Goal: Communication & Community: Answer question/provide support

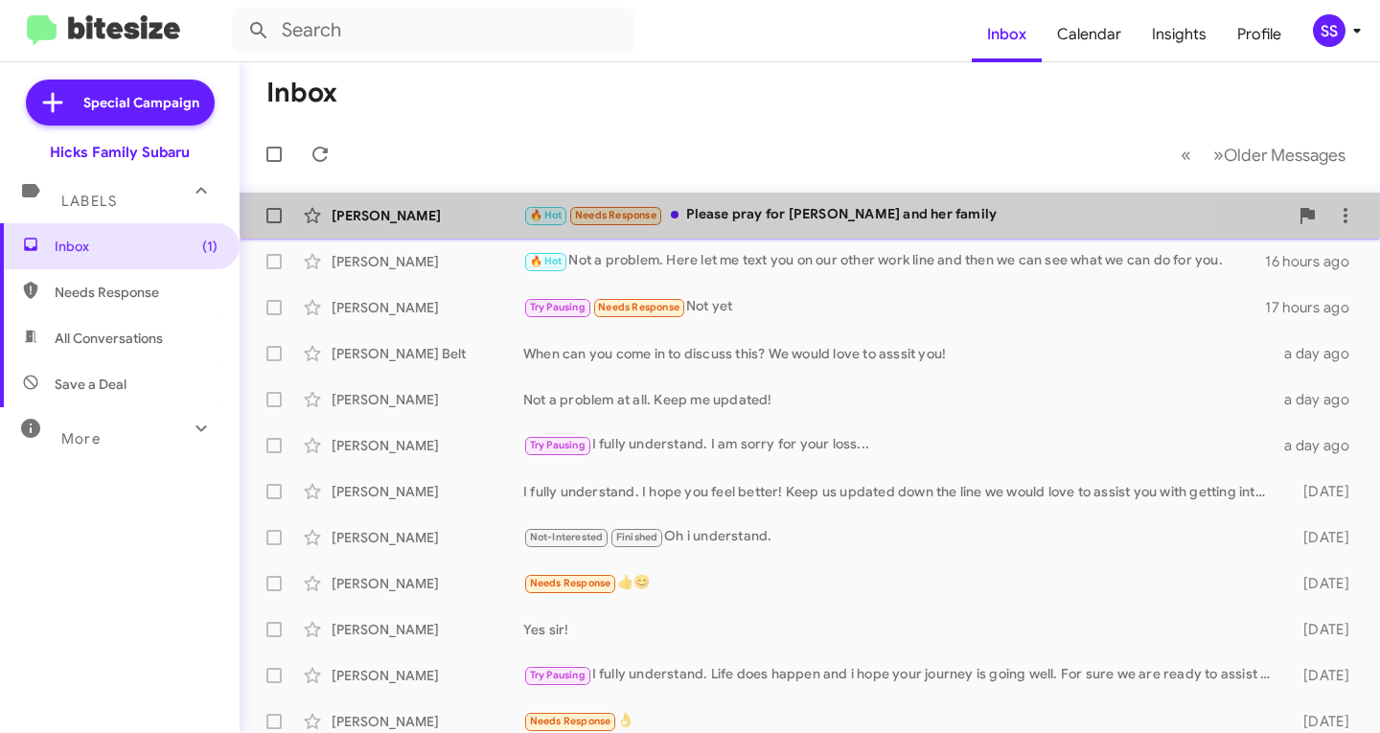
click at [826, 200] on div "[PERSON_NAME] 🔥 Hot Needs Response Please pray for [PERSON_NAME] and her family…" at bounding box center [810, 215] width 1110 height 38
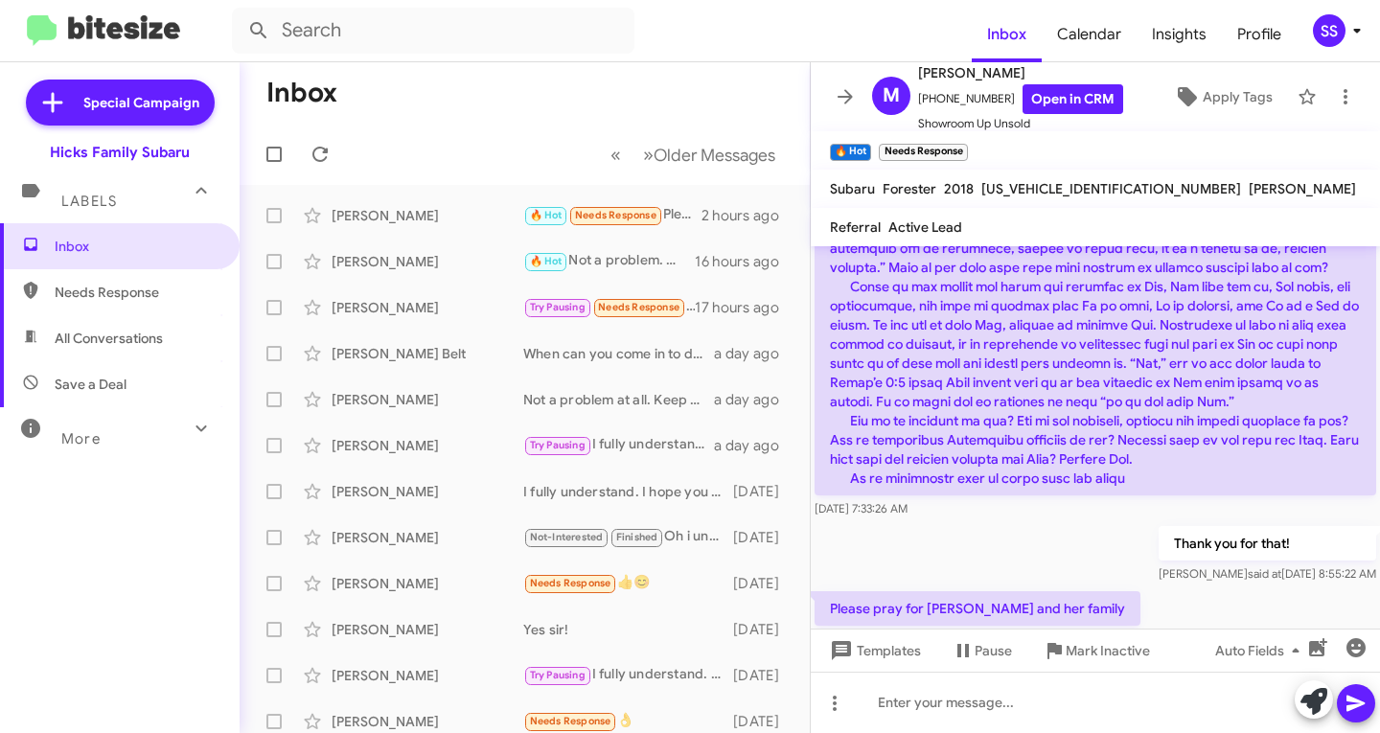
scroll to position [1219, 0]
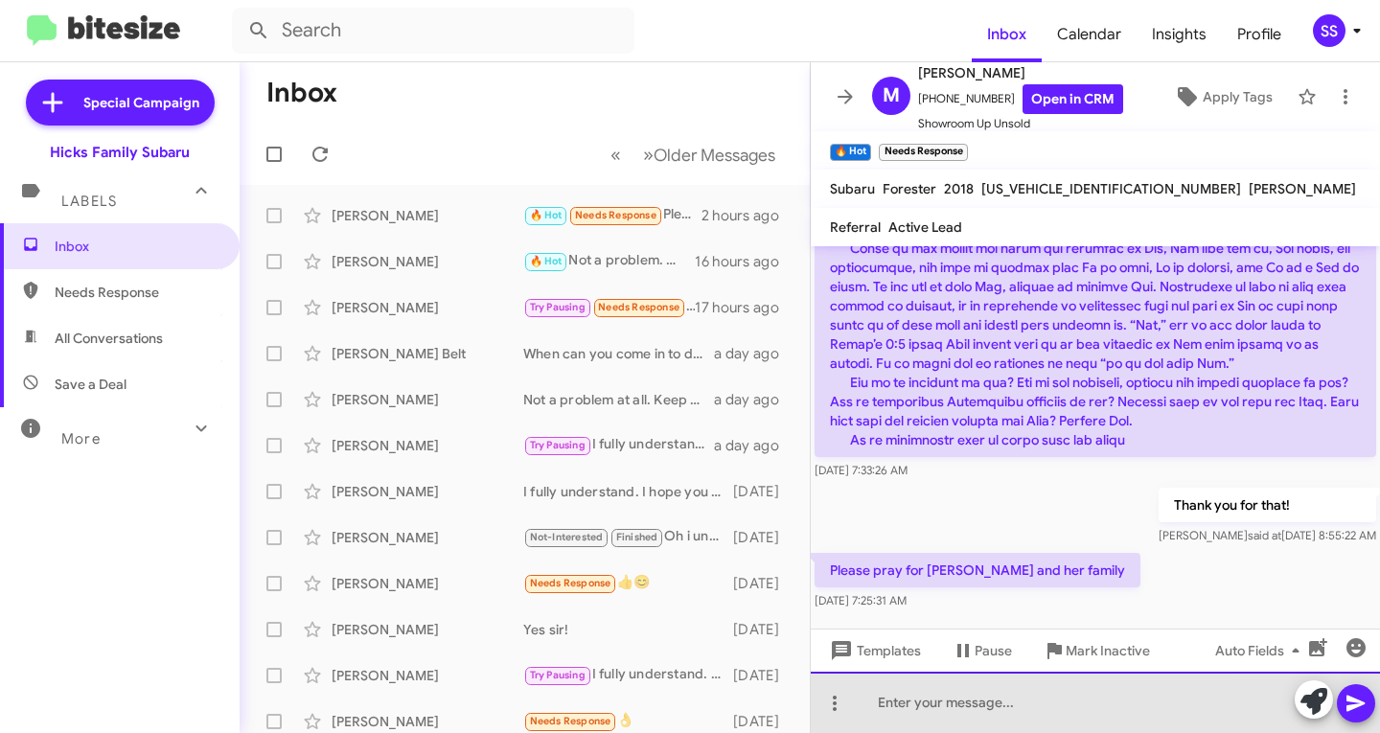
click at [941, 710] on div at bounding box center [1095, 702] width 569 height 61
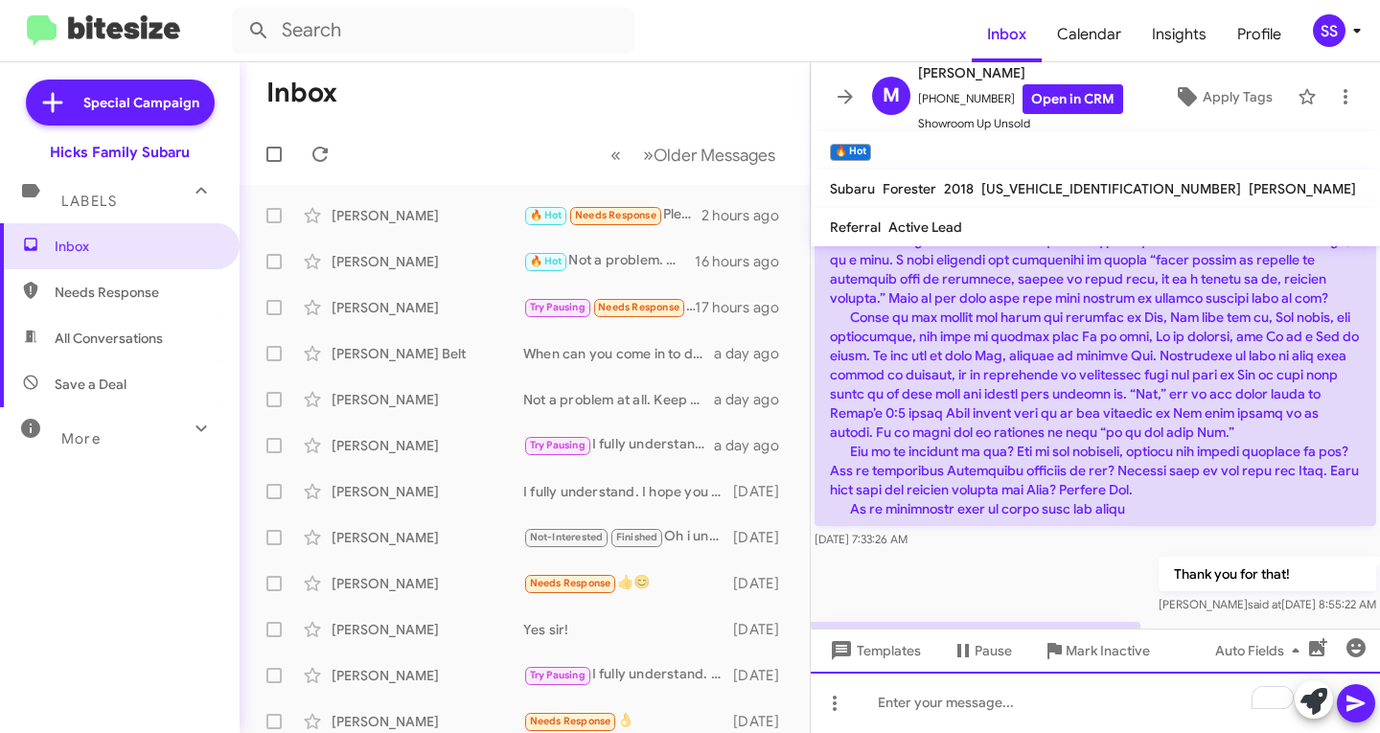
scroll to position [1289, 0]
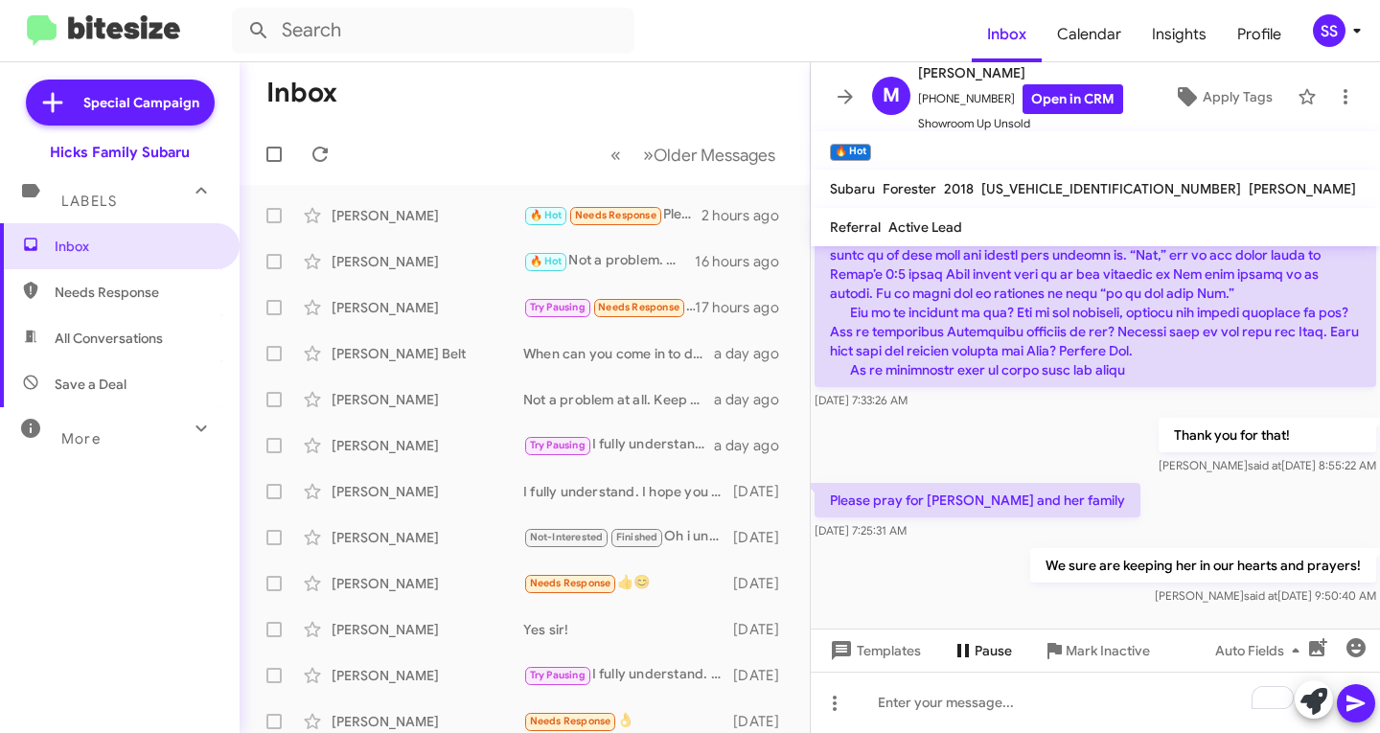
click at [982, 644] on span "Pause" at bounding box center [992, 650] width 37 height 34
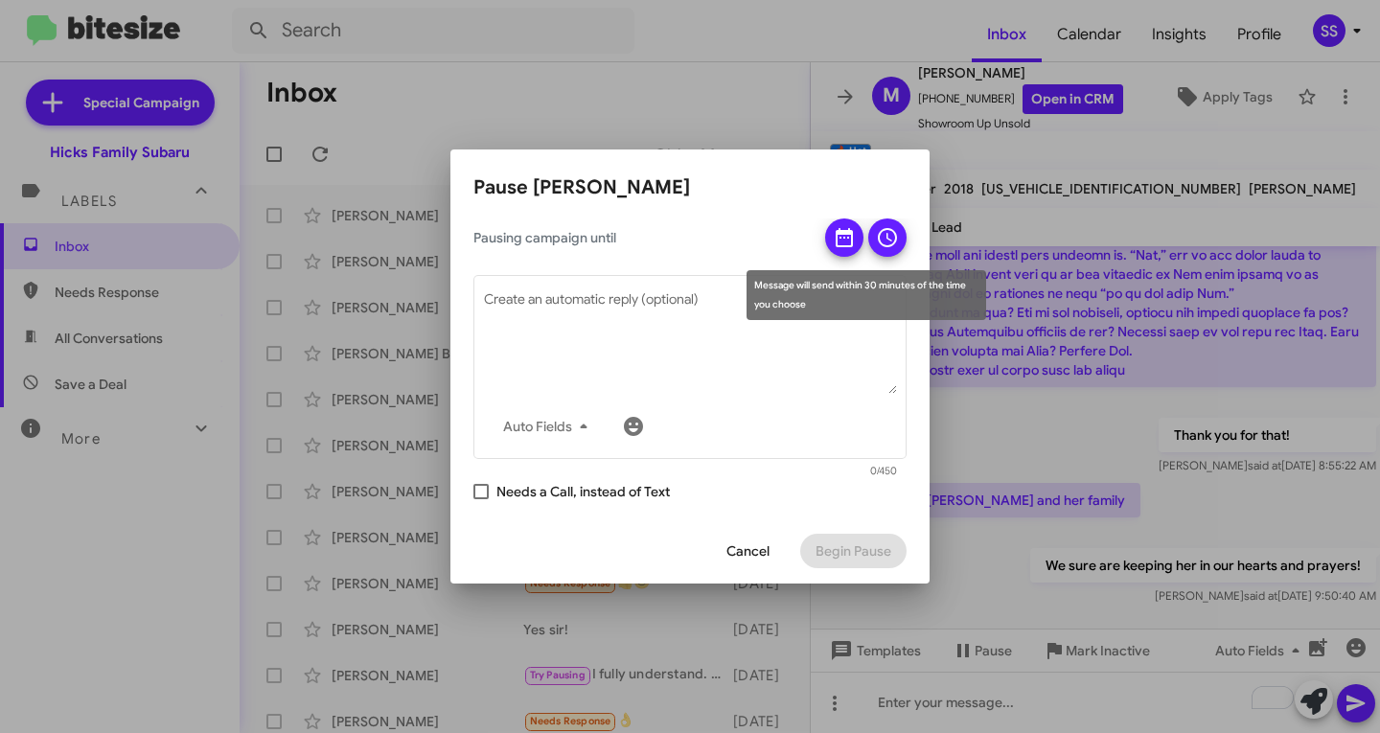
click at [838, 238] on icon at bounding box center [844, 237] width 23 height 23
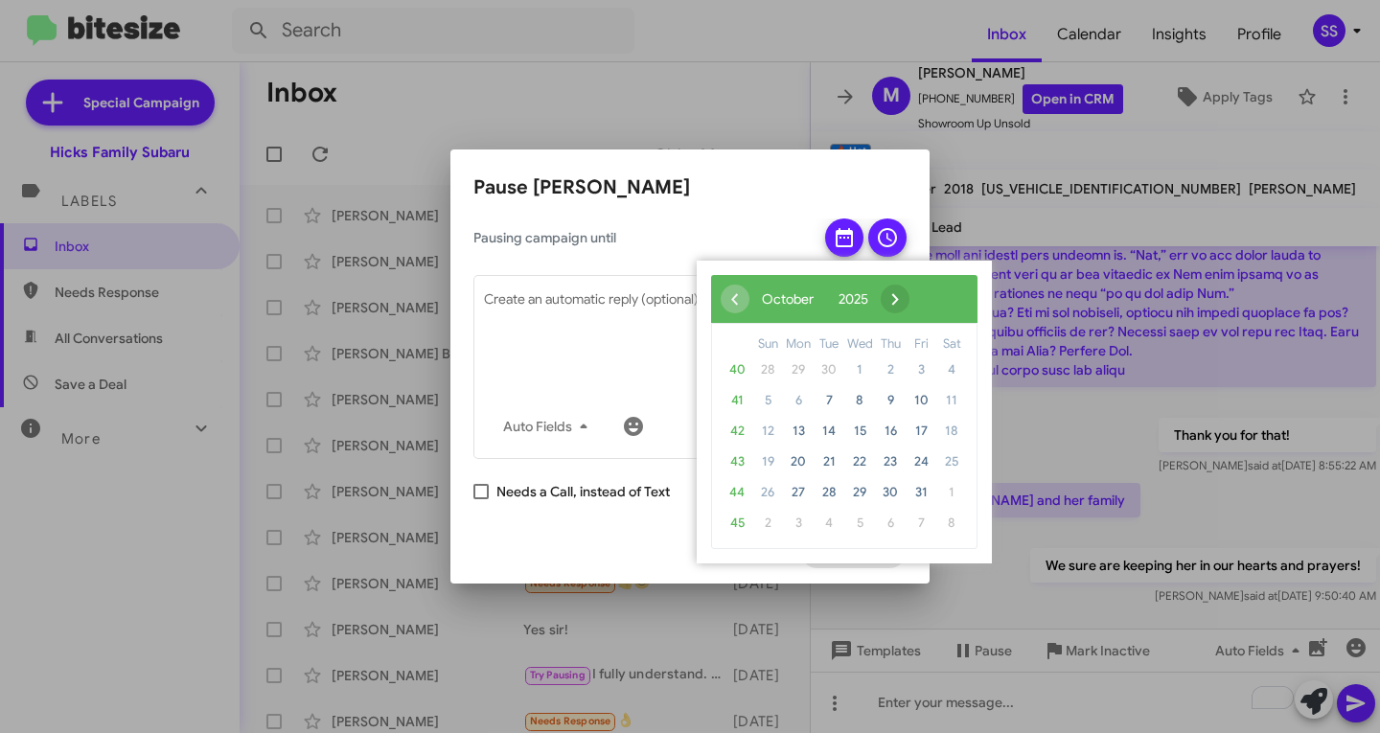
click at [909, 299] on span "›" at bounding box center [895, 299] width 29 height 29
click at [921, 299] on span "›" at bounding box center [906, 299] width 29 height 29
click at [919, 467] on span "26" at bounding box center [921, 462] width 31 height 31
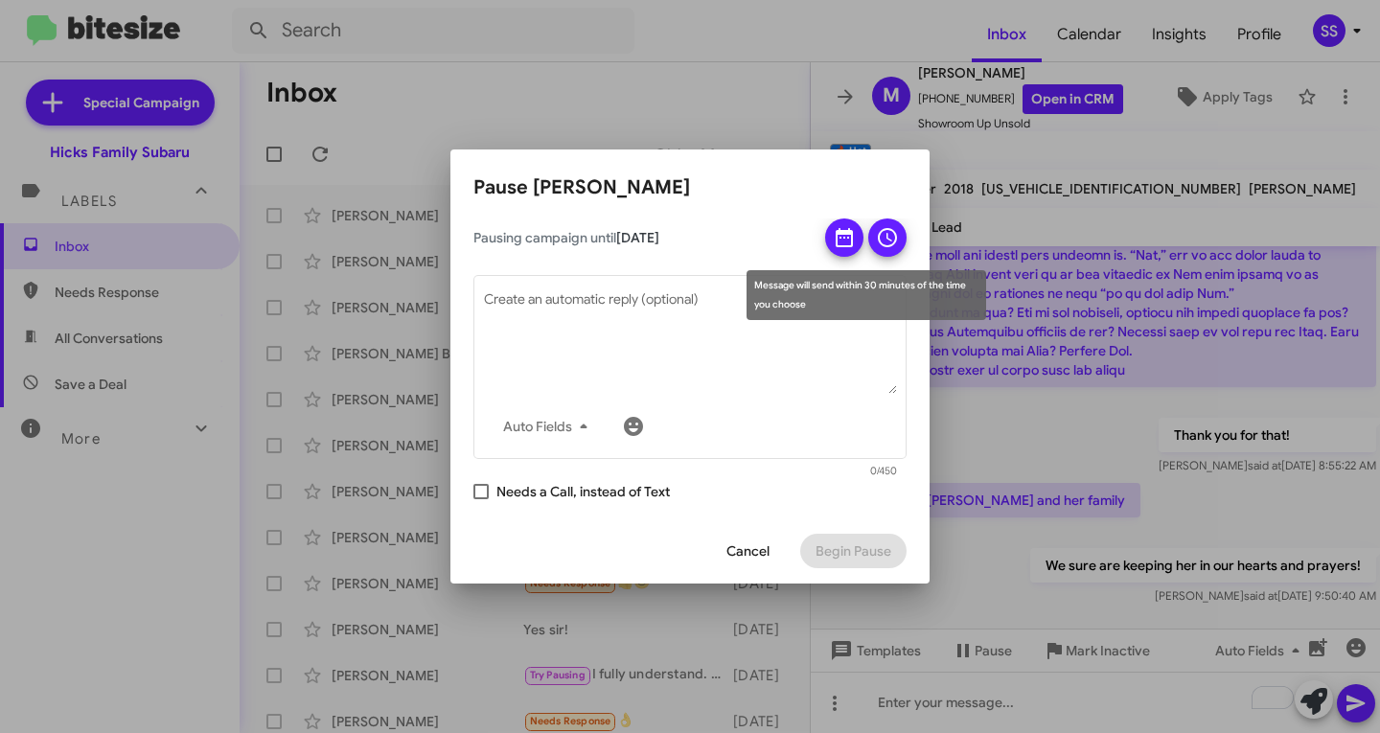
click at [888, 250] on span at bounding box center [887, 237] width 23 height 38
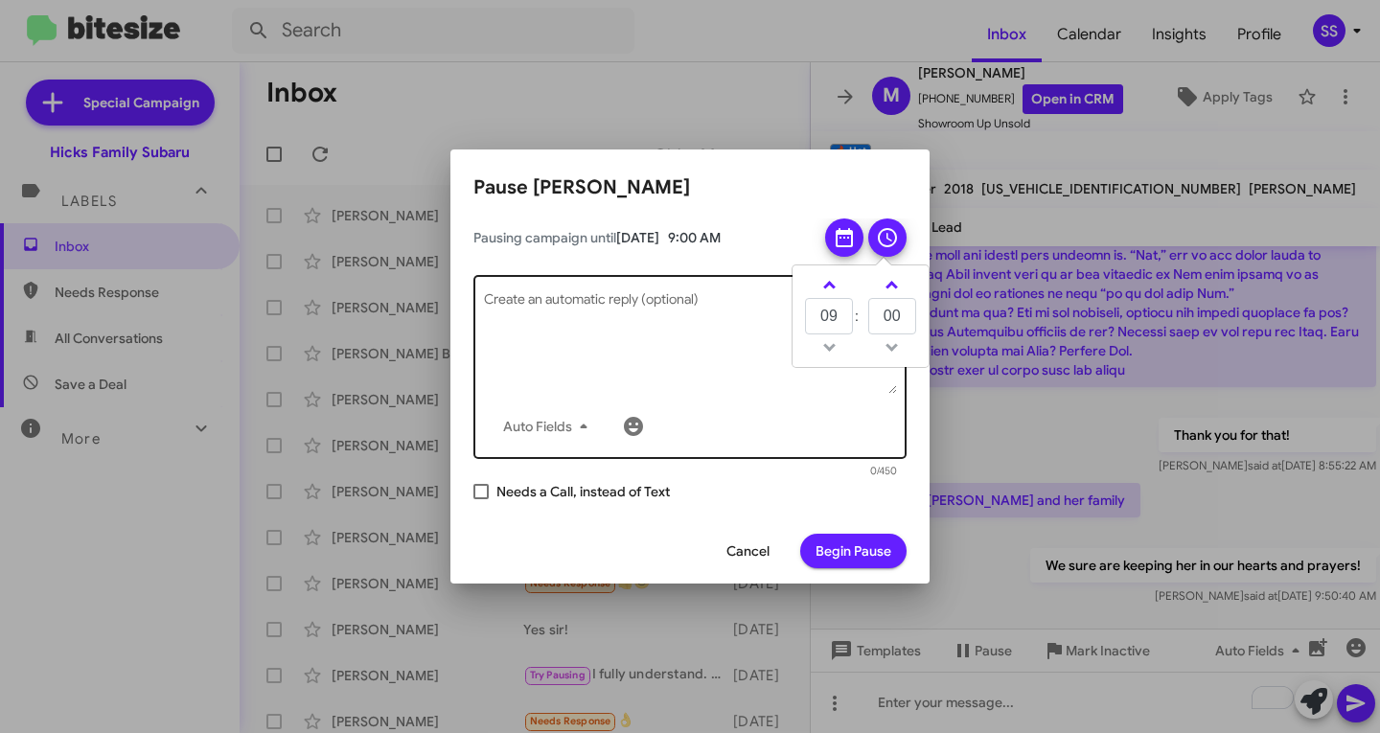
click at [585, 330] on textarea "Create an automatic reply (optional)" at bounding box center [690, 344] width 413 height 100
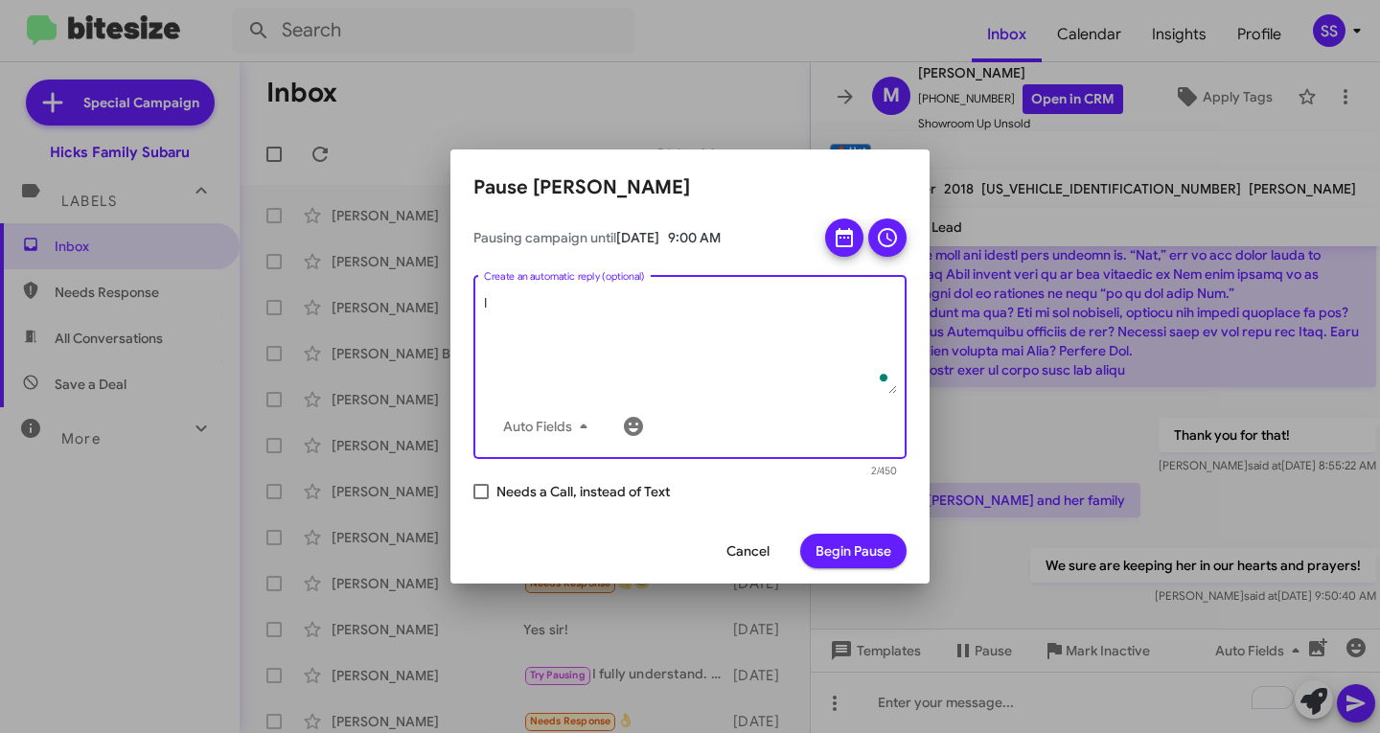
type textarea "I"
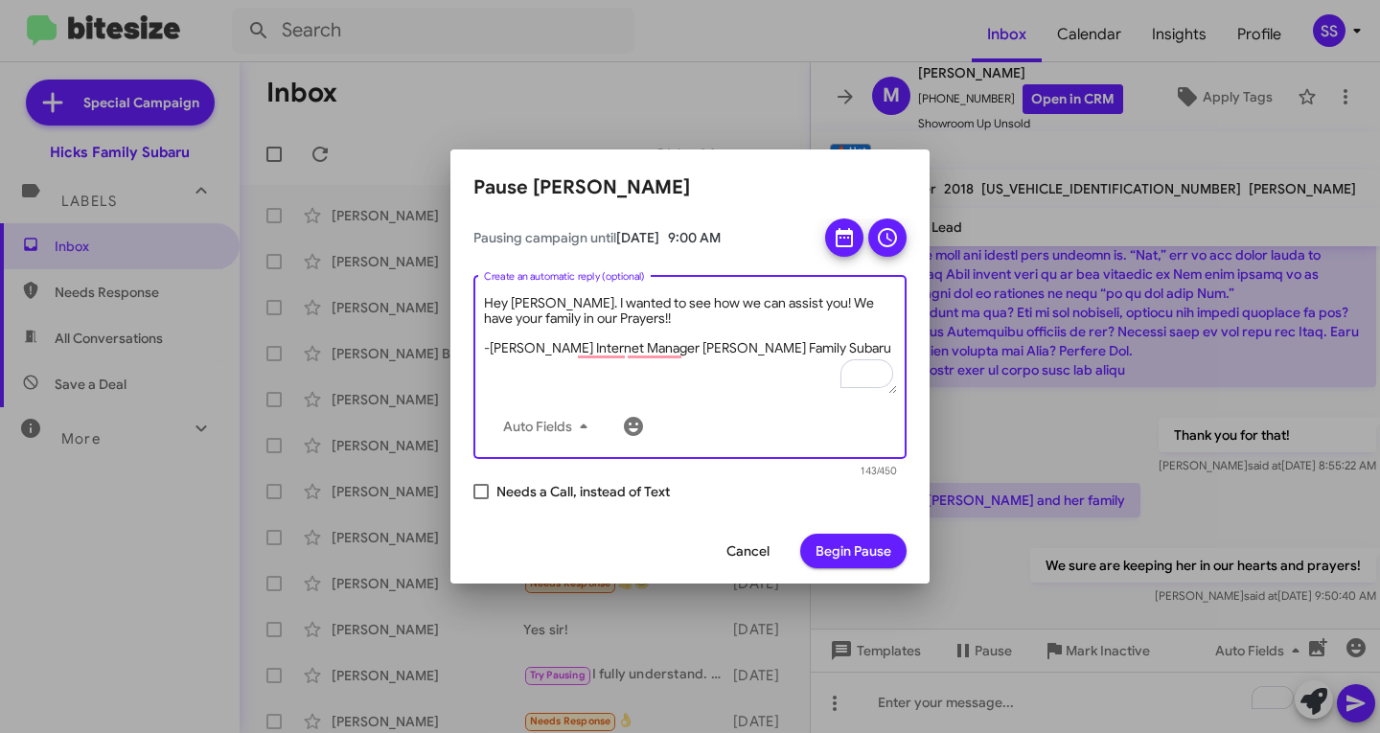
type textarea "Hey [PERSON_NAME]. I wanted to see how we can assist you! We have your family i…"
click at [833, 541] on span "Begin Pause" at bounding box center [853, 551] width 76 height 34
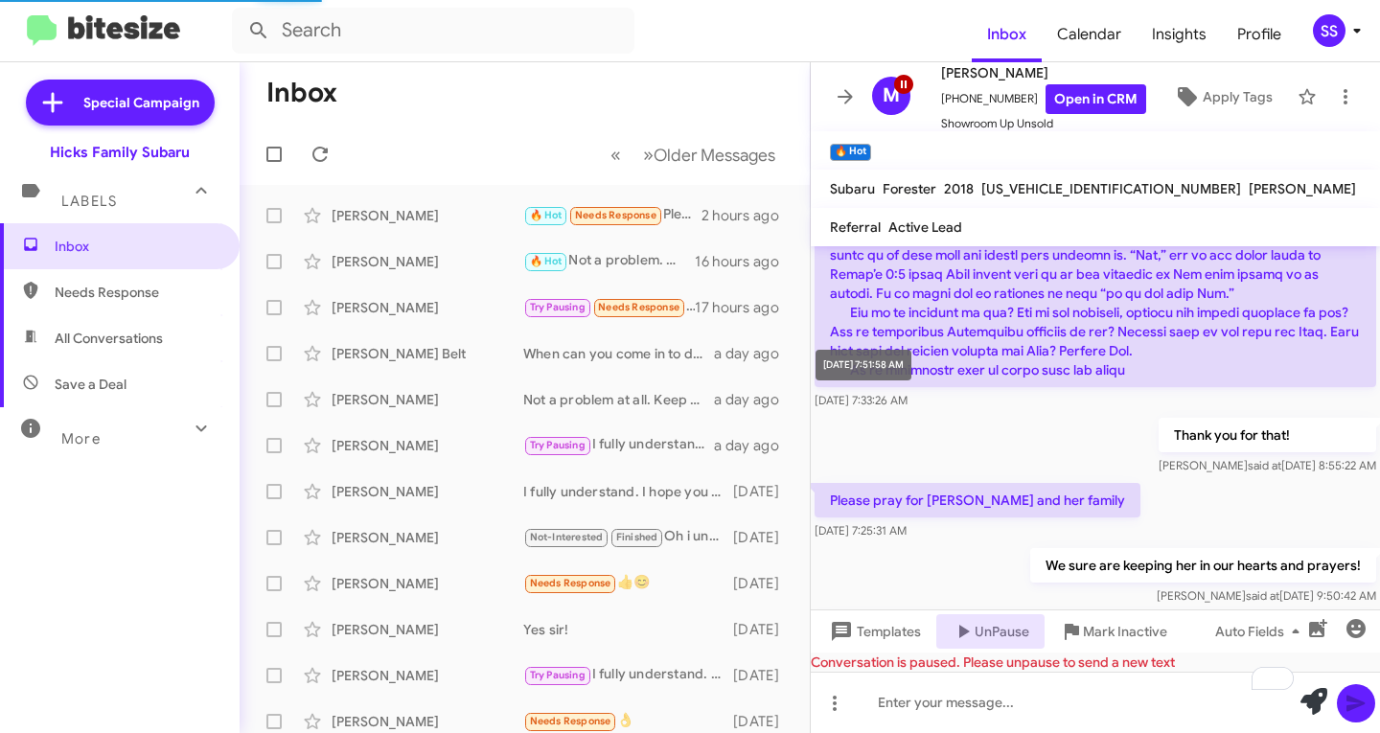
scroll to position [0, 0]
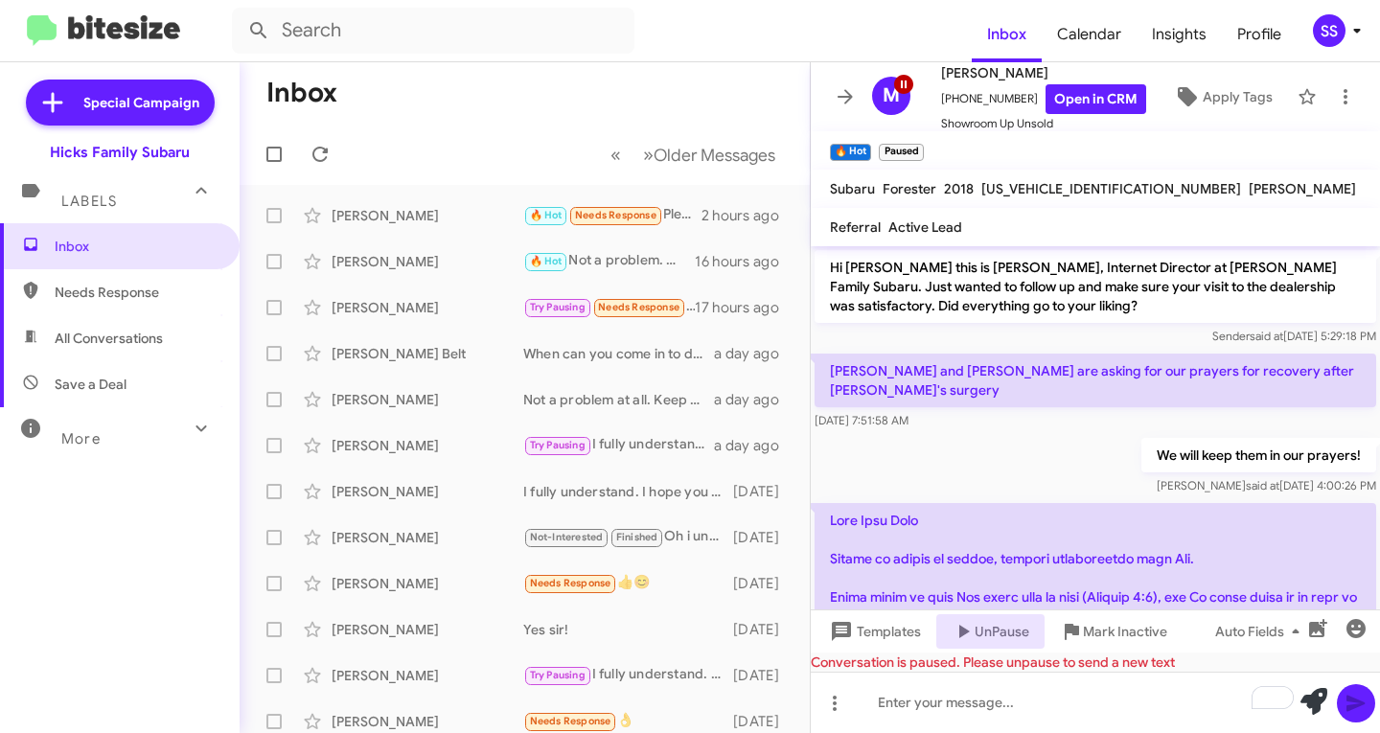
click at [128, 393] on span "Save a Deal" at bounding box center [120, 384] width 240 height 46
type input "in:not-interested"
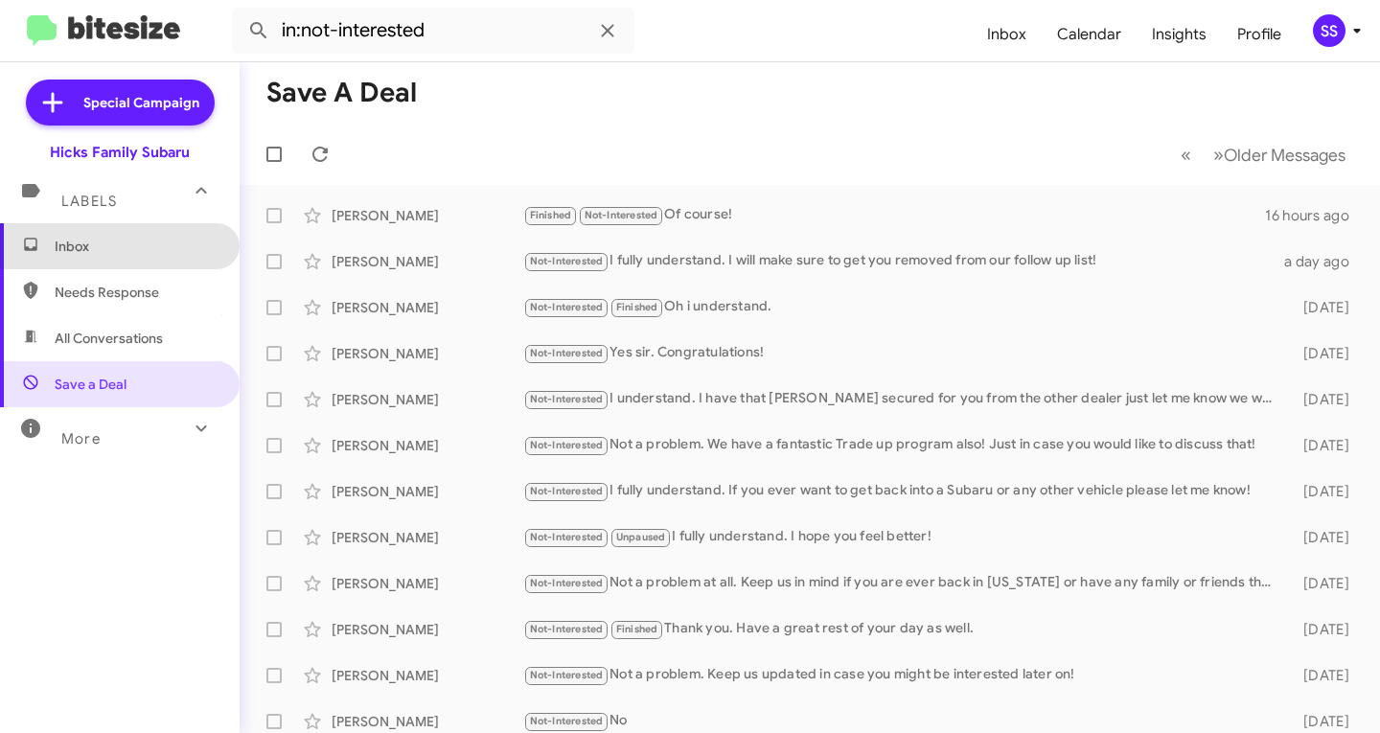
click at [140, 241] on span "Inbox" at bounding box center [136, 246] width 163 height 19
